Goal: Find specific page/section: Find specific page/section

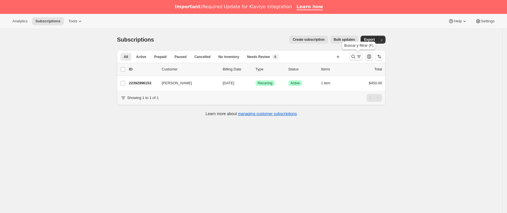
click at [360, 58] on icon "Buscar y filtrar resultados" at bounding box center [359, 58] width 2 height 1
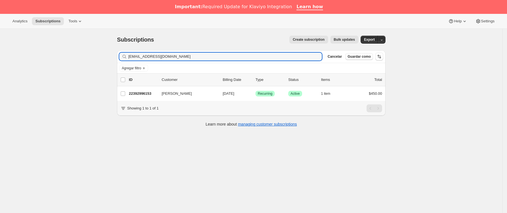
drag, startPoint x: 181, startPoint y: 56, endPoint x: 10, endPoint y: 66, distance: 170.4
click at [10, 66] on div "Subscriptions. Esta página está lista Subscriptions Create subscription Bulk up…" at bounding box center [251, 135] width 502 height 213
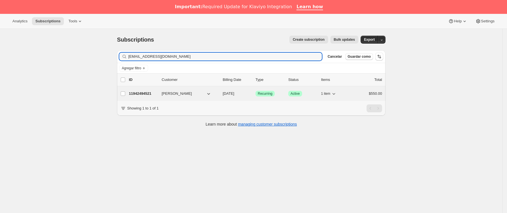
type input "[EMAIL_ADDRESS][DOMAIN_NAME]"
click at [155, 94] on p "11942494521" at bounding box center [143, 94] width 28 height 6
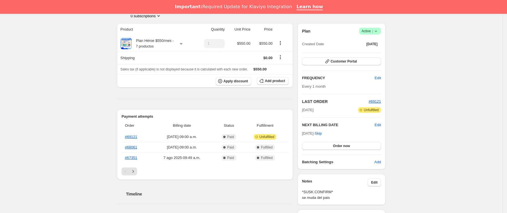
scroll to position [216, 0]
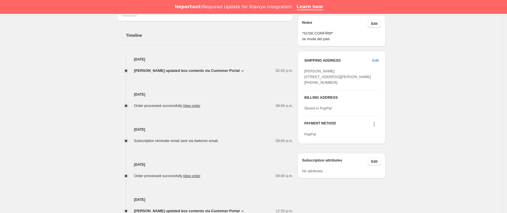
click at [210, 70] on span "[PERSON_NAME] updated box contents via Customer Portal" at bounding box center [187, 71] width 106 height 6
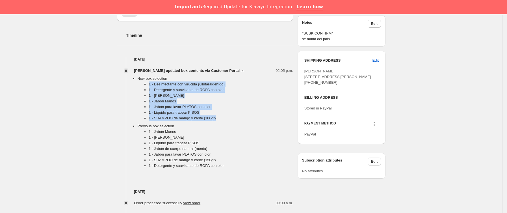
drag, startPoint x: 149, startPoint y: 86, endPoint x: 235, endPoint y: 121, distance: 93.2
click at [235, 121] on ul "1 - Desinfectante con virucida (Glutaraldehído) 1 - Detergente y suavizante de …" at bounding box center [215, 102] width 156 height 42
copy ul "1 - Desinfectante con virucida (Glutaraldehído) 1 - Detergente y suavizante de …"
